Goal: Navigation & Orientation: Understand site structure

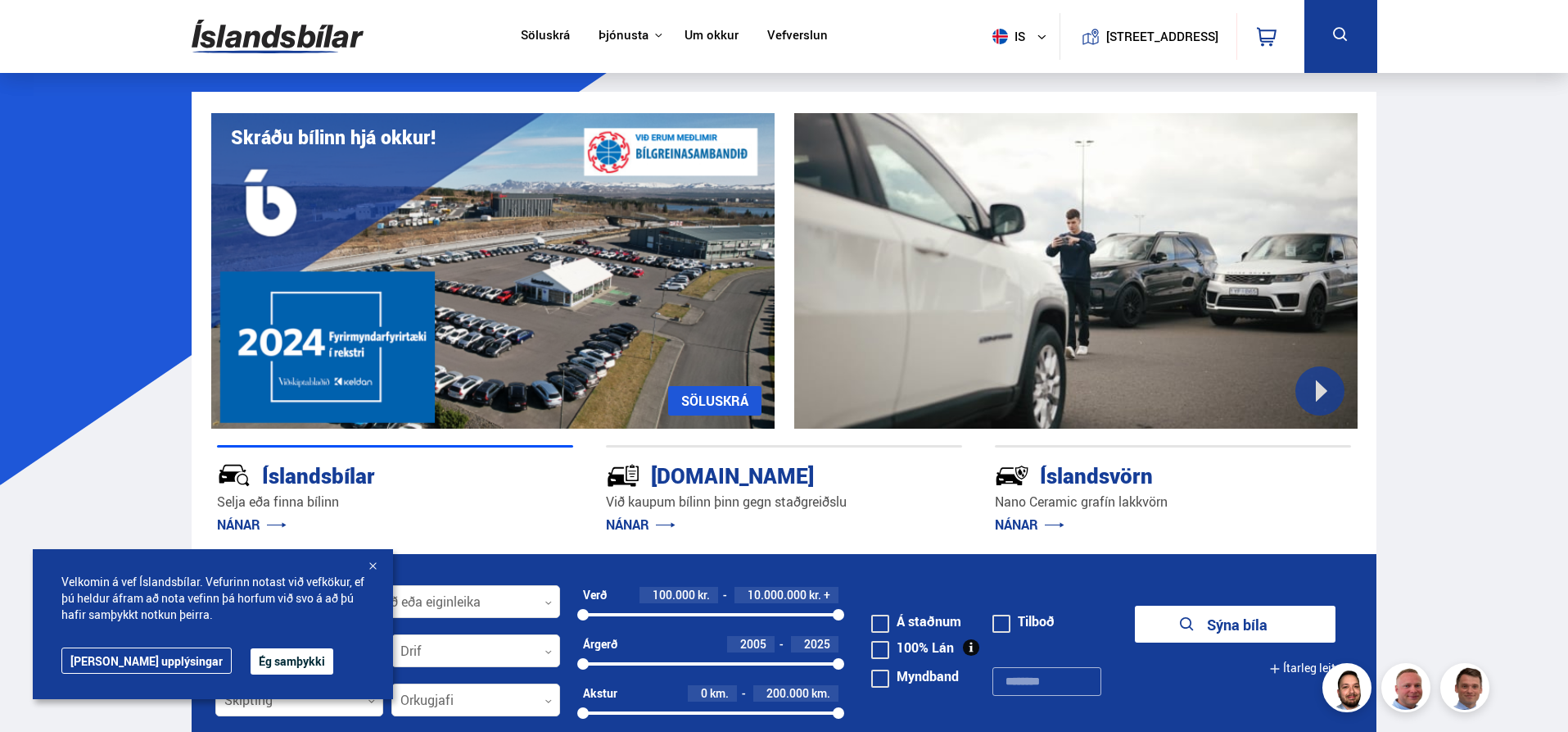
click at [723, 28] on link "Um okkur" at bounding box center [711, 36] width 54 height 17
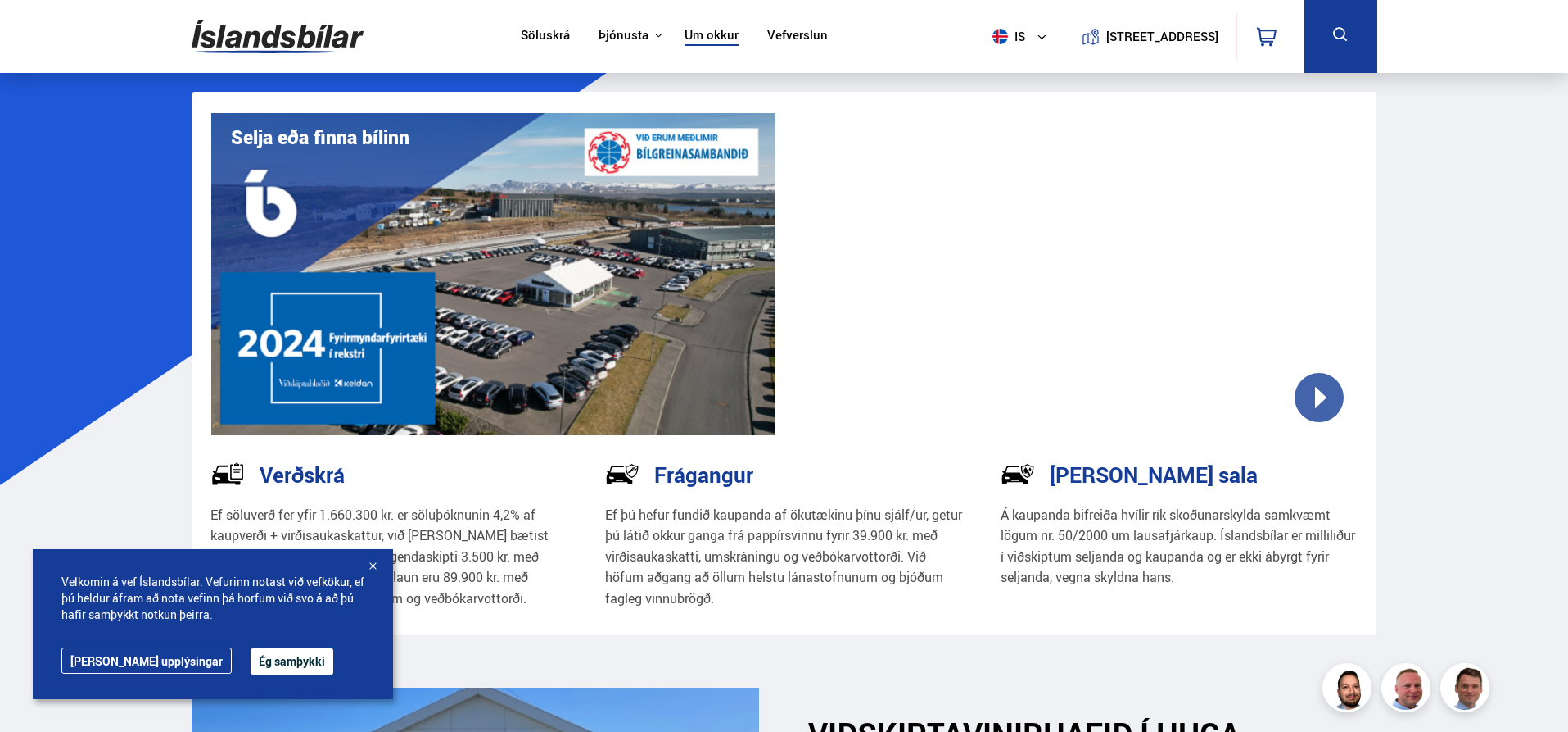
drag, startPoint x: 273, startPoint y: 27, endPoint x: 326, endPoint y: 54, distance: 59.5
click at [273, 27] on img at bounding box center [278, 37] width 172 height 53
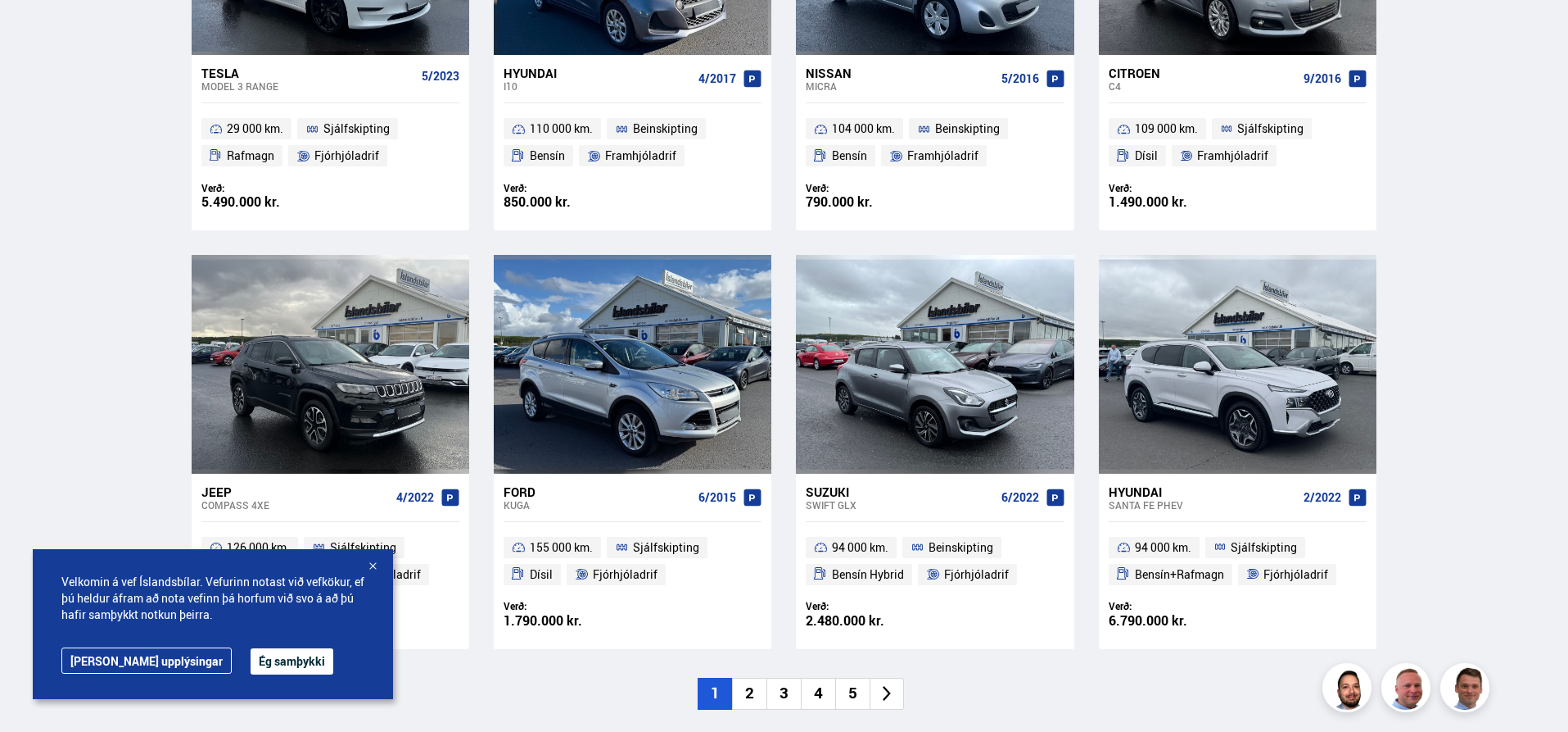
scroll to position [1065, 0]
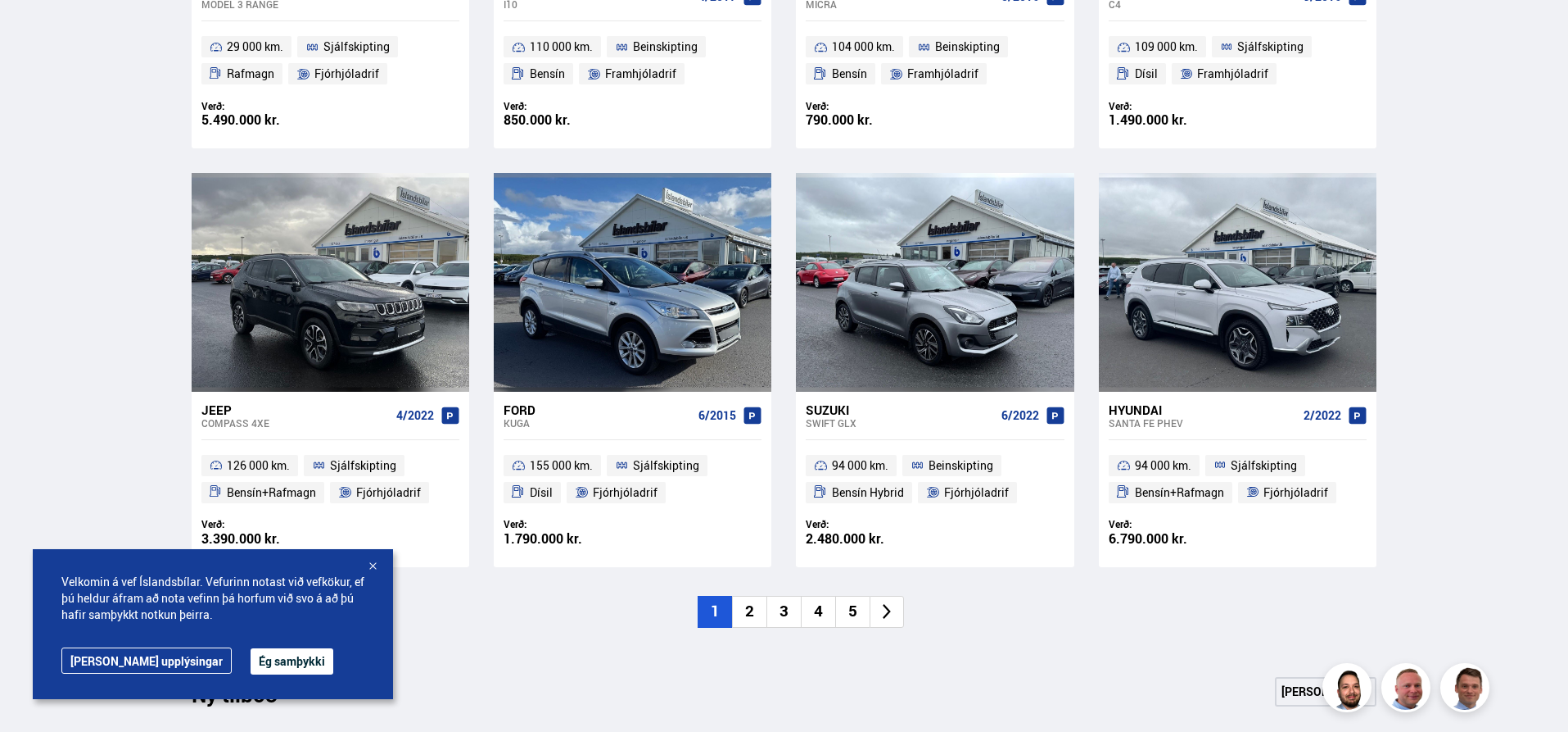
drag, startPoint x: 686, startPoint y: 249, endPoint x: 530, endPoint y: 610, distance: 393.3
click at [529, 610] on ul "1 2 3 4 5" at bounding box center [784, 611] width 1185 height 32
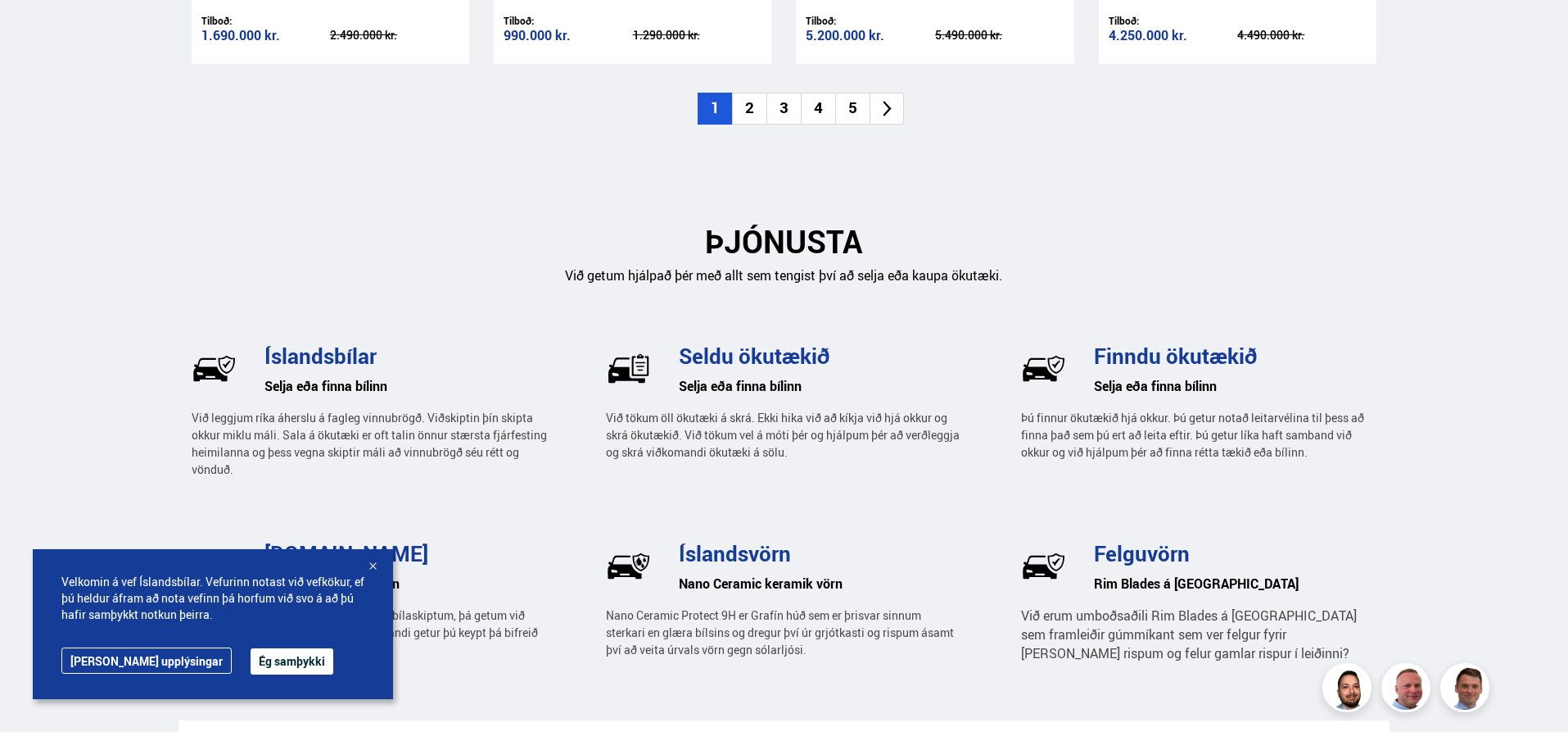
scroll to position [2560, 0]
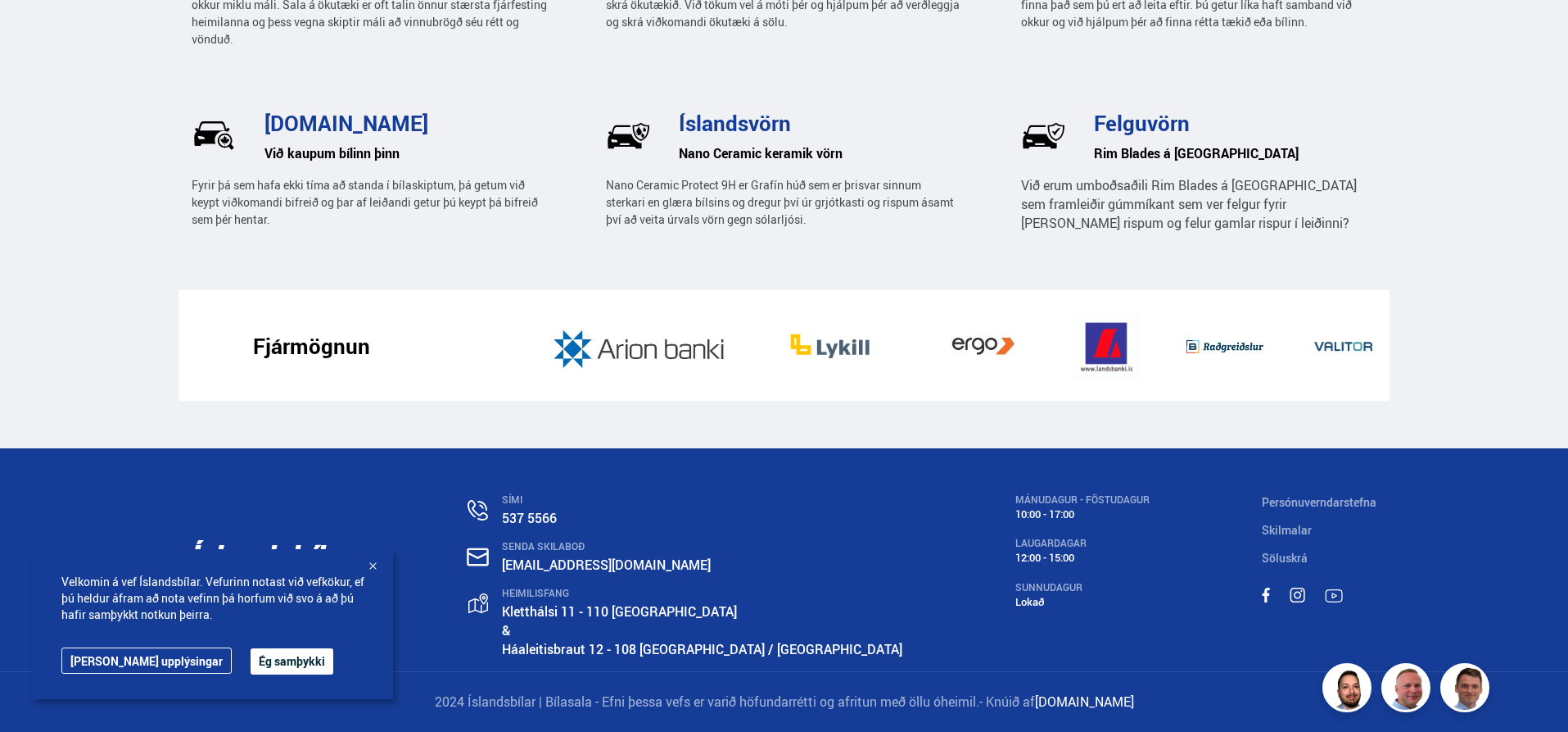
click at [250, 660] on button "Ég samþykki" at bounding box center [292, 661] width 83 height 27
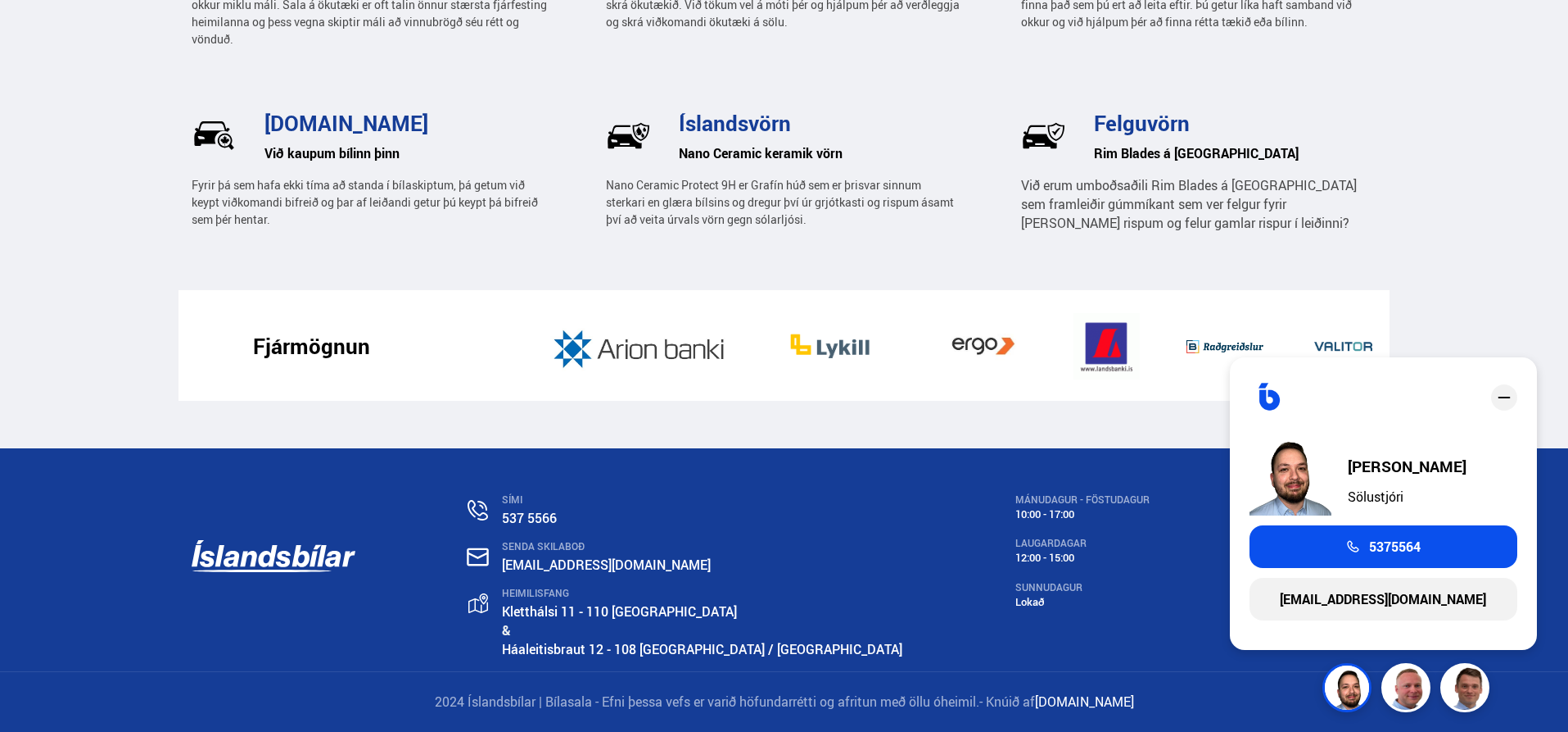
click at [1154, 588] on div "SÍMI 537 5566 SENDA SKILABOÐ [EMAIL_ADDRESS][DOMAIN_NAME] HEIMILISFANG [STREET_…" at bounding box center [785, 559] width 1212 height 223
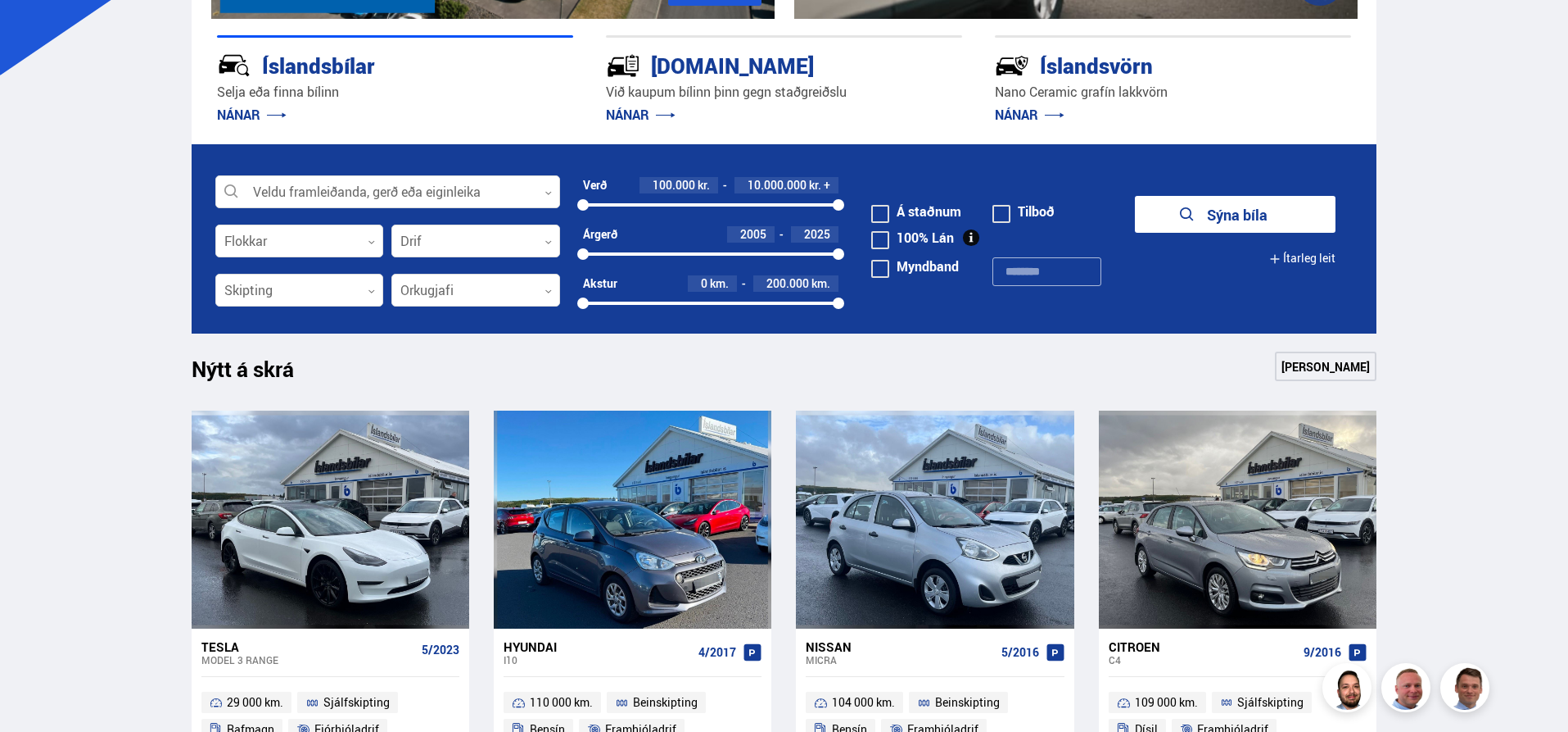
scroll to position [0, 0]
